Goal: Task Accomplishment & Management: Use online tool/utility

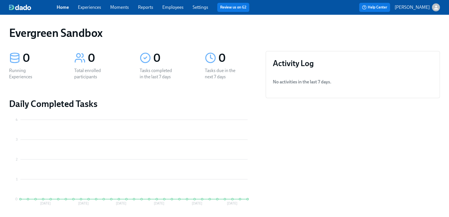
click at [432, 5] on div "button" at bounding box center [436, 7] width 8 height 8
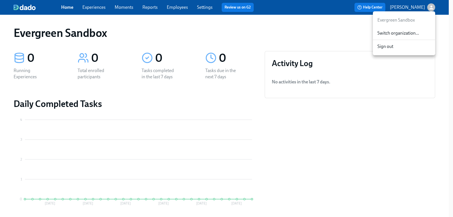
click at [409, 34] on span "Switch organization..." at bounding box center [404, 33] width 53 height 6
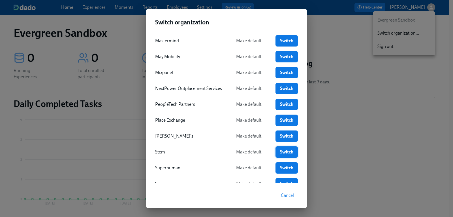
scroll to position [225, 0]
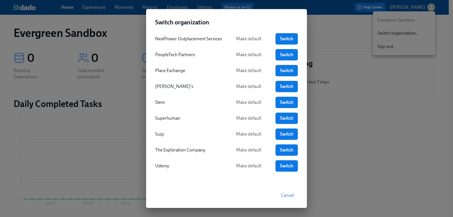
click at [276, 168] on link "Switch" at bounding box center [287, 165] width 22 height 11
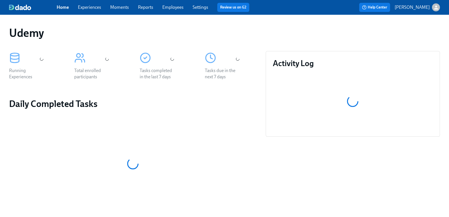
click at [101, 7] on link "Experiences" at bounding box center [89, 7] width 23 height 5
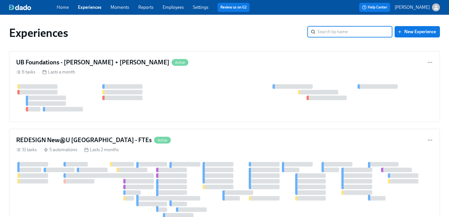
click at [181, 10] on span "Employees" at bounding box center [173, 7] width 21 height 6
click at [181, 10] on link "Employees" at bounding box center [173, 7] width 21 height 5
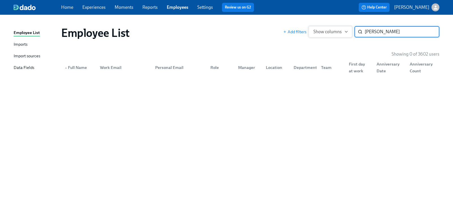
drag, startPoint x: 388, startPoint y: 32, endPoint x: 346, endPoint y: 31, distance: 41.4
click at [346, 31] on div "Add filters Show columns [PERSON_NAME] ​" at bounding box center [361, 31] width 156 height 11
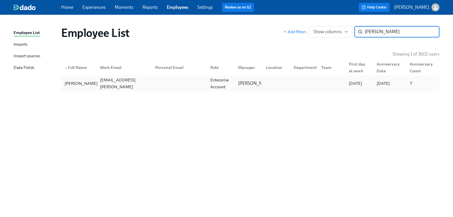
type input "[PERSON_NAME]"
click at [78, 85] on div "[PERSON_NAME]" at bounding box center [81, 83] width 38 height 7
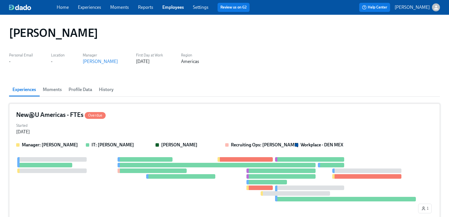
click at [67, 117] on h4 "New@U Americas - FTEs Overdue" at bounding box center [61, 114] width 90 height 8
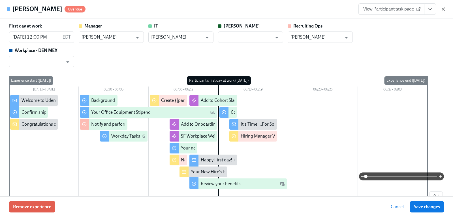
click at [442, 7] on icon "button" at bounding box center [444, 9] width 6 height 6
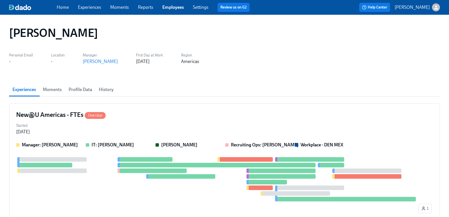
click at [171, 8] on link "Employees" at bounding box center [173, 7] width 22 height 5
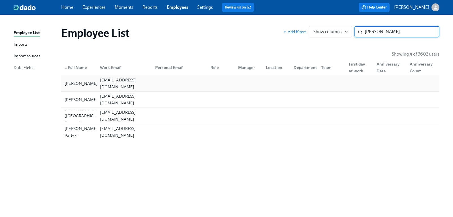
type input "[PERSON_NAME]"
click at [74, 82] on div "[PERSON_NAME]" at bounding box center [81, 83] width 38 height 7
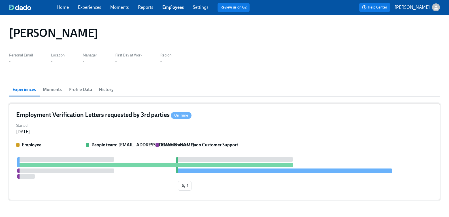
click at [97, 115] on h4 "Employment Verification Letters requested by 3rd parties On Time" at bounding box center [103, 114] width 175 height 8
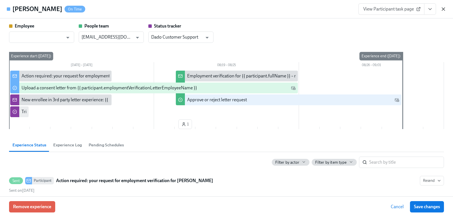
click at [444, 10] on icon "button" at bounding box center [444, 9] width 6 height 6
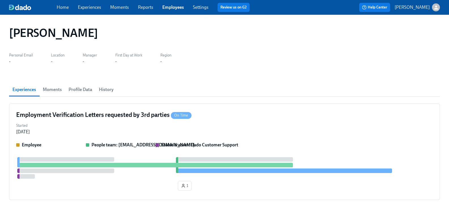
click at [99, 7] on link "Experiences" at bounding box center [89, 7] width 23 height 5
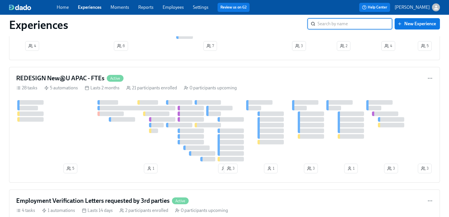
scroll to position [397, 0]
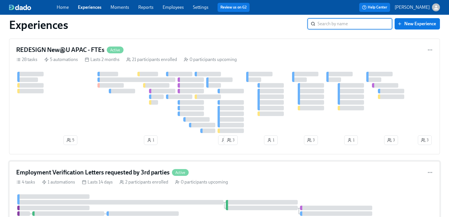
click at [155, 174] on h4 "Employment Verification Letters requested by 3rd parties" at bounding box center [93, 172] width 154 height 8
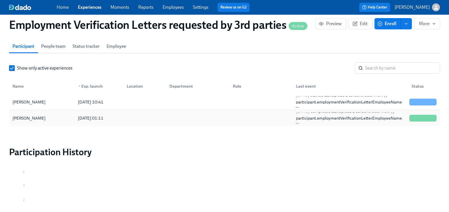
scroll to position [366, 0]
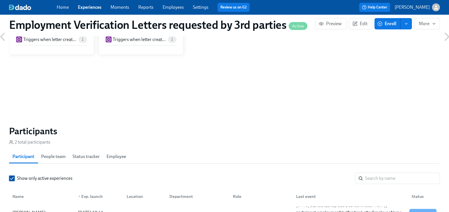
click at [14, 177] on input "Show only active experiences" at bounding box center [11, 178] width 5 height 5
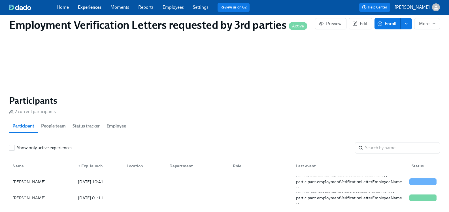
scroll to position [394, 0]
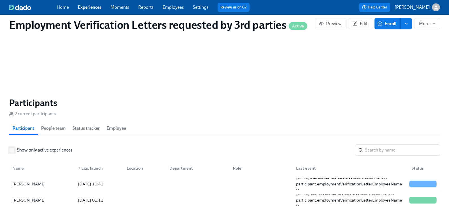
click at [20, 150] on label "Show only active experiences" at bounding box center [40, 150] width 63 height 6
click at [14, 150] on input "Show only active experiences" at bounding box center [11, 150] width 5 height 5
click at [180, 8] on link "Employees" at bounding box center [173, 7] width 21 height 5
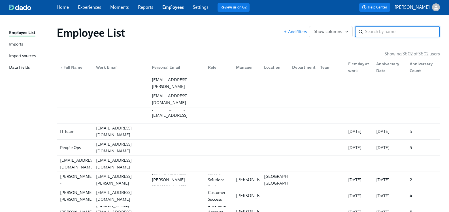
click at [372, 32] on input "search" at bounding box center [402, 31] width 75 height 11
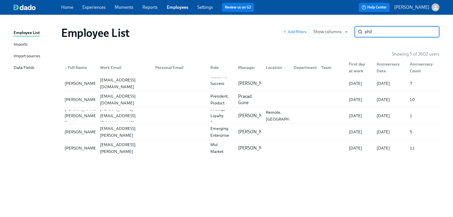
type input "phil"
click at [21, 45] on div "Imports" at bounding box center [21, 44] width 14 height 7
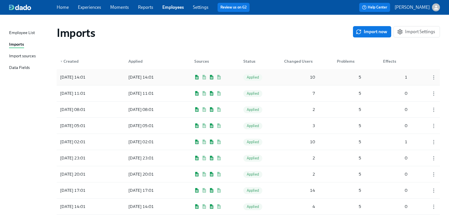
click at [78, 78] on div "[DATE] 14:01" at bounding box center [73, 77] width 30 height 7
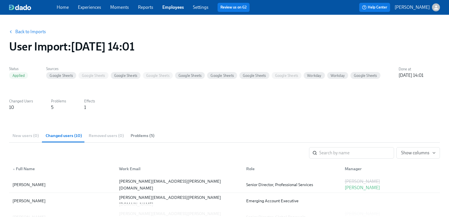
click at [145, 133] on span "Problems (5)" at bounding box center [143, 135] width 24 height 7
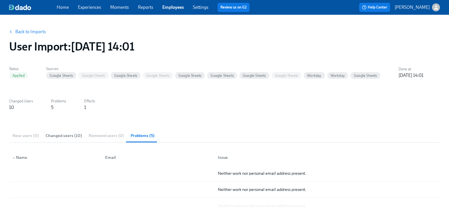
click at [100, 10] on link "Experiences" at bounding box center [89, 7] width 23 height 5
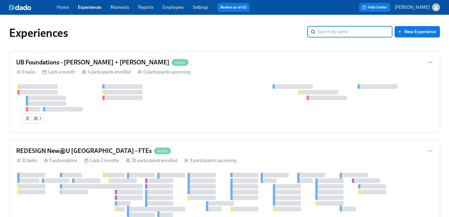
click at [327, 31] on input "search" at bounding box center [355, 31] width 75 height 11
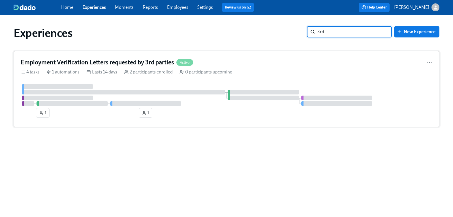
type input "3rd"
click at [120, 62] on h4 "Employment Verification Letters requested by 3rd parties" at bounding box center [98, 62] width 154 height 8
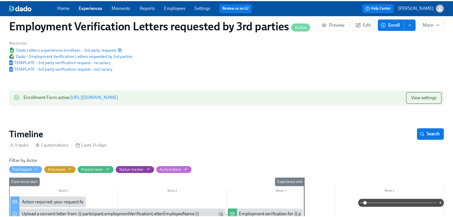
scroll to position [28, 0]
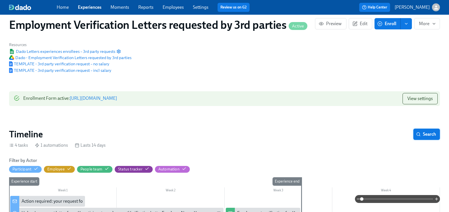
click at [418, 135] on span "Search" at bounding box center [426, 135] width 19 height 6
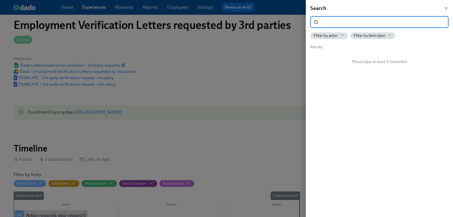
click at [333, 22] on input "search" at bounding box center [385, 21] width 128 height 11
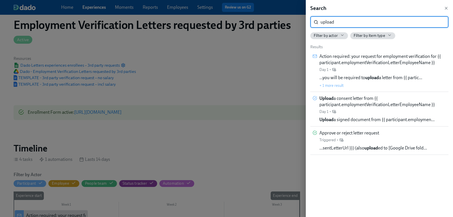
type input "upload"
click at [352, 100] on span "Upload a consent letter from {{ participant.employmentVerificationLetterEmploye…" at bounding box center [383, 101] width 127 height 12
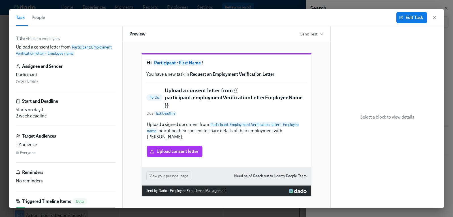
click at [38, 17] on span "People" at bounding box center [38, 18] width 14 height 8
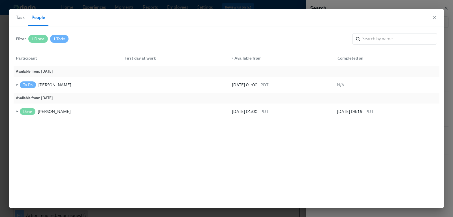
click at [22, 20] on span "Task" at bounding box center [20, 18] width 9 height 8
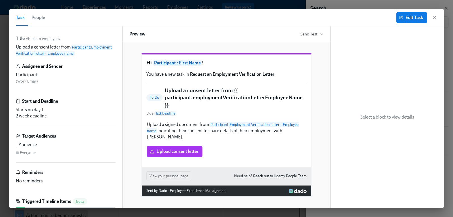
scroll to position [50, 0]
